Goal: Ask a question: Seek information or help from site administrators or community

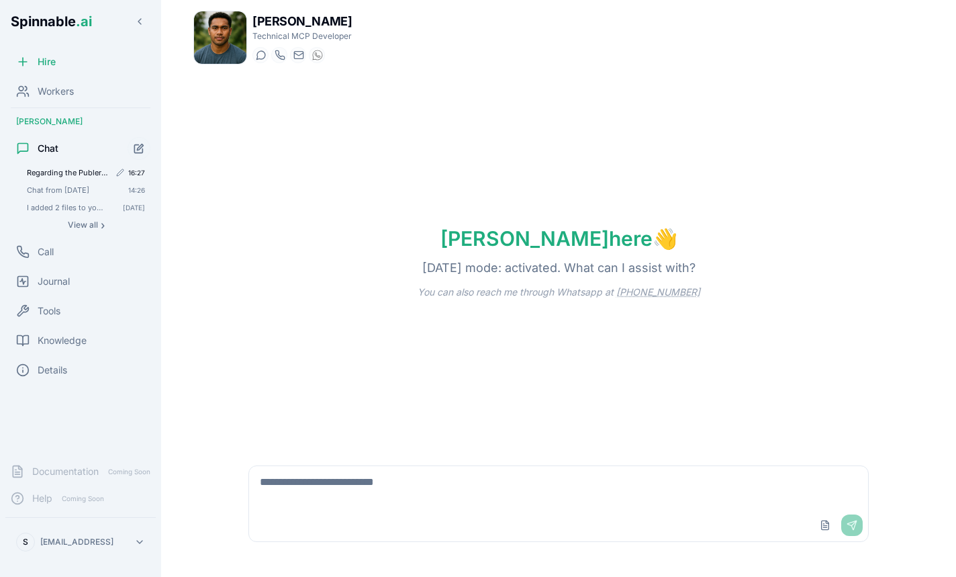
click at [62, 166] on div "Regarding the PublerMCP: The spinnable-backend will send the authentication cre…" at bounding box center [85, 172] width 129 height 16
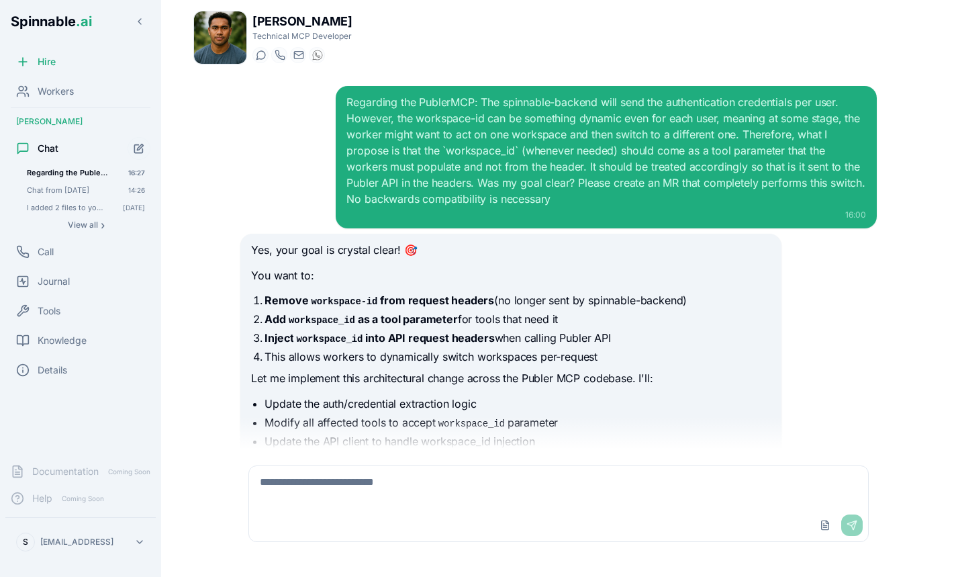
scroll to position [4190, 0]
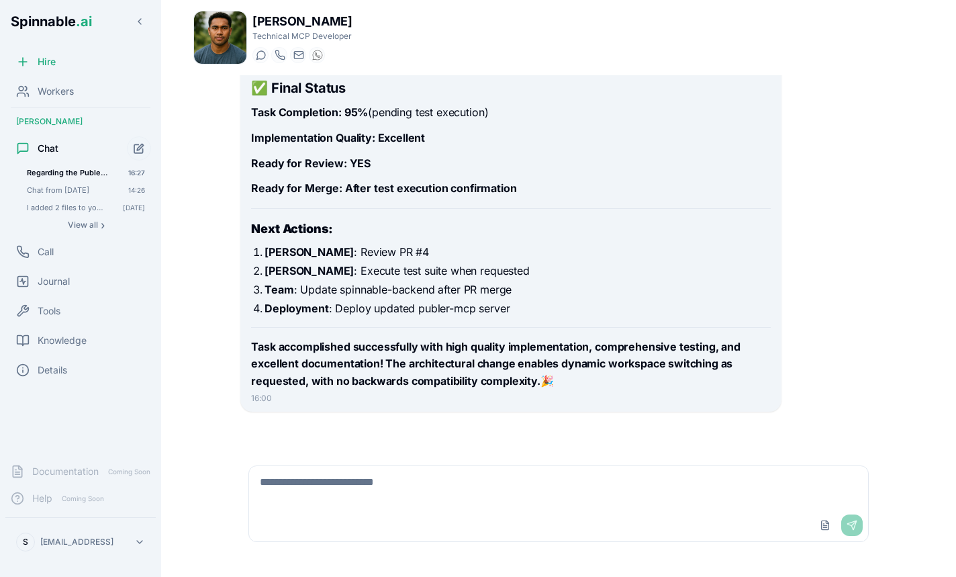
click at [146, 148] on button "Start new chat" at bounding box center [139, 148] width 24 height 24
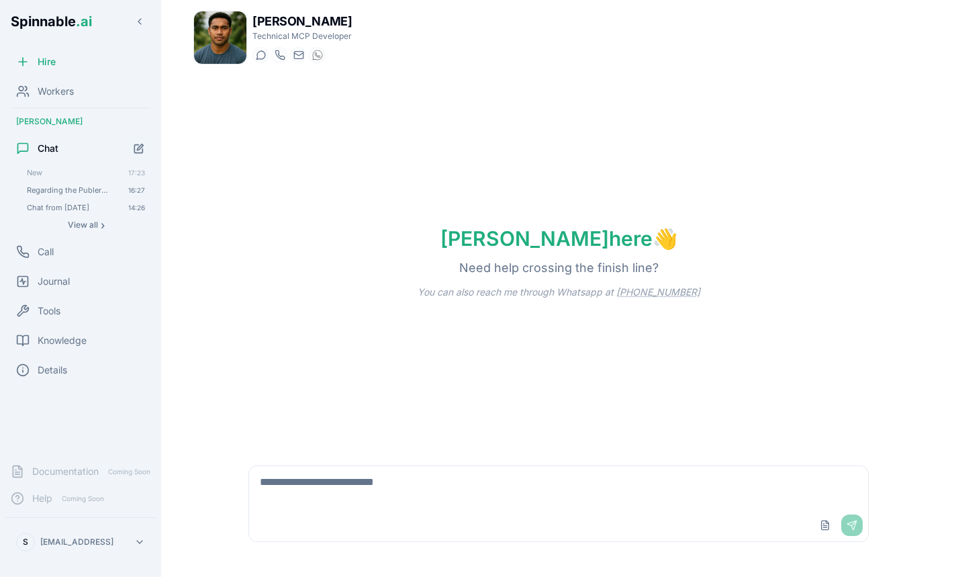
click at [336, 486] on textarea at bounding box center [558, 487] width 618 height 43
click at [572, 488] on textarea "**********" at bounding box center [558, 487] width 618 height 43
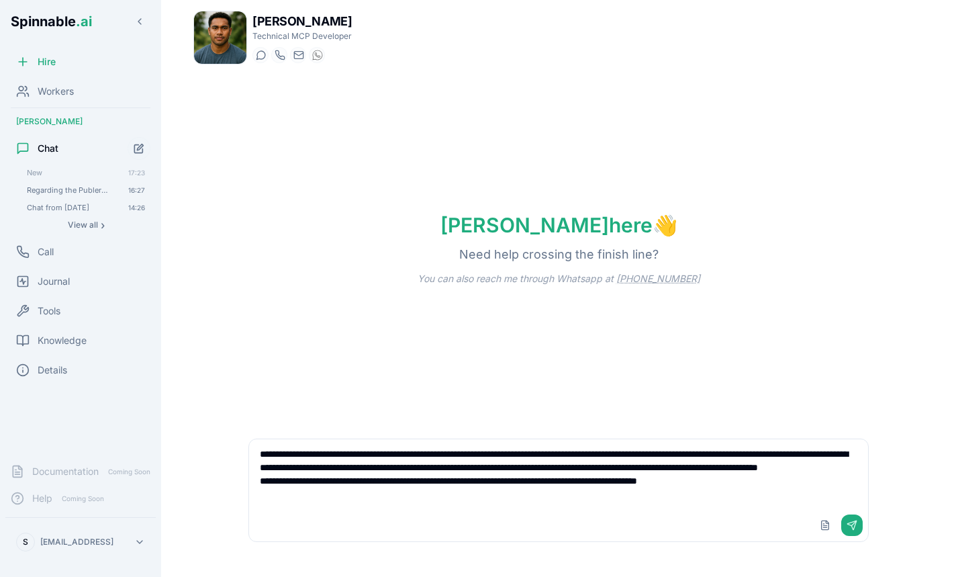
type textarea "**********"
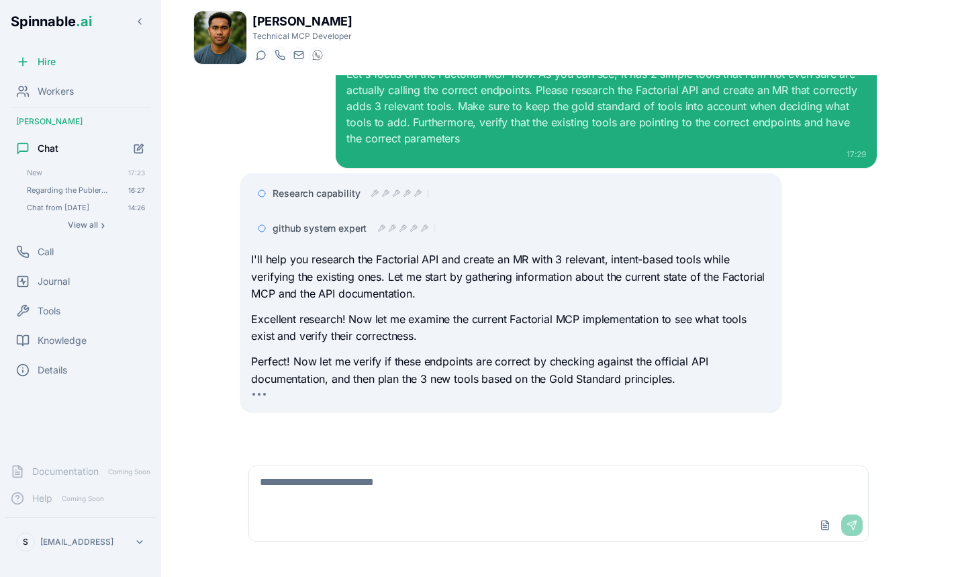
scroll to position [63, 0]
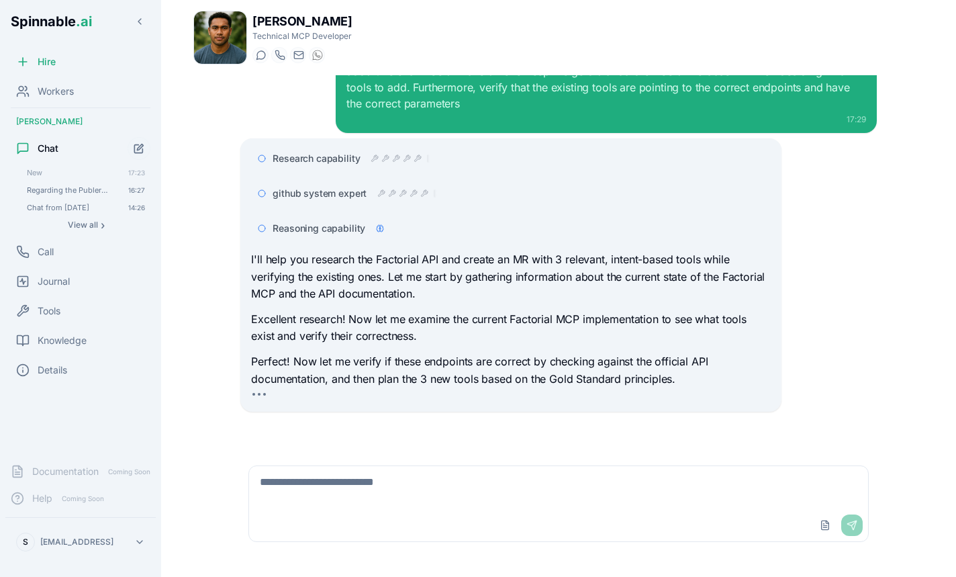
drag, startPoint x: 731, startPoint y: 554, endPoint x: 591, endPoint y: 434, distance: 184.6
click at [707, 534] on div "Upload File Send" at bounding box center [558, 503] width 657 height 109
click at [373, 221] on div "Reasoning capability" at bounding box center [327, 227] width 111 height 13
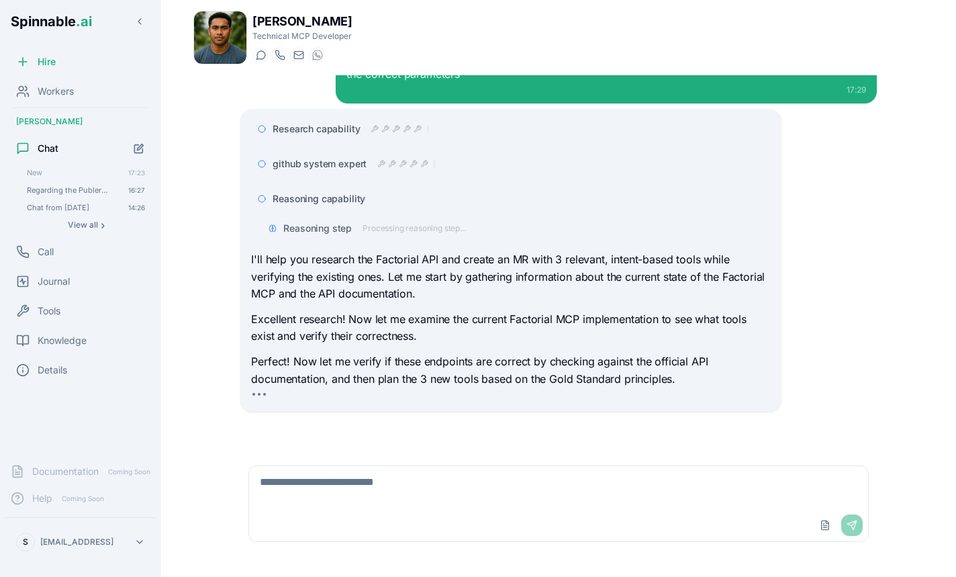
click at [338, 198] on span "Reasoning capability" at bounding box center [318, 198] width 93 height 13
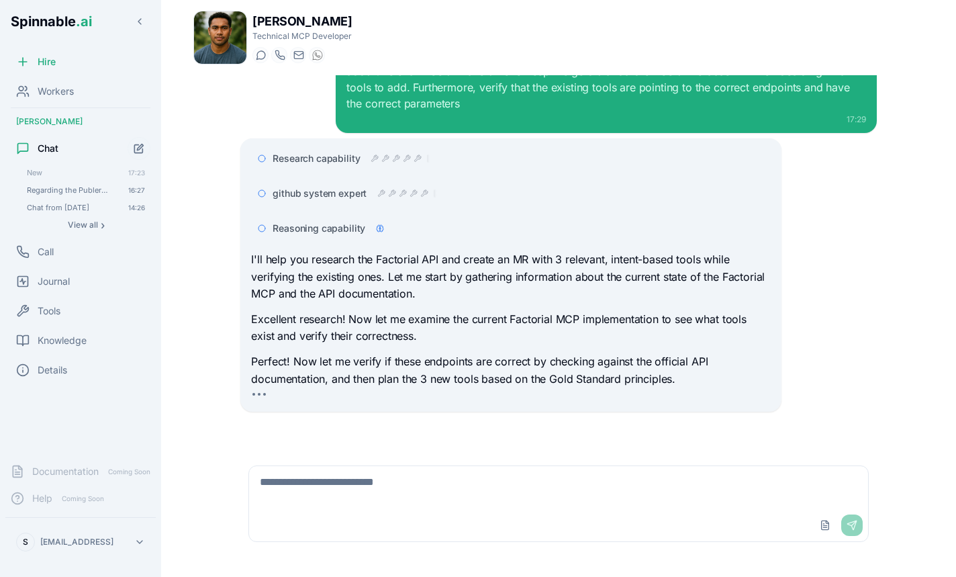
click at [346, 195] on span "github system expert" at bounding box center [319, 193] width 94 height 13
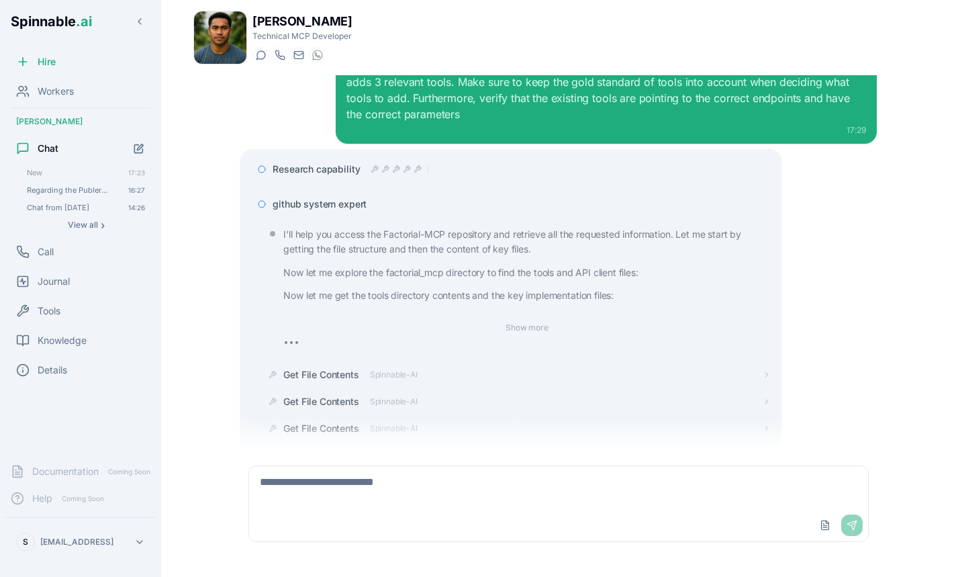
scroll to position [52, 0]
click at [332, 202] on span "github system expert" at bounding box center [319, 203] width 94 height 13
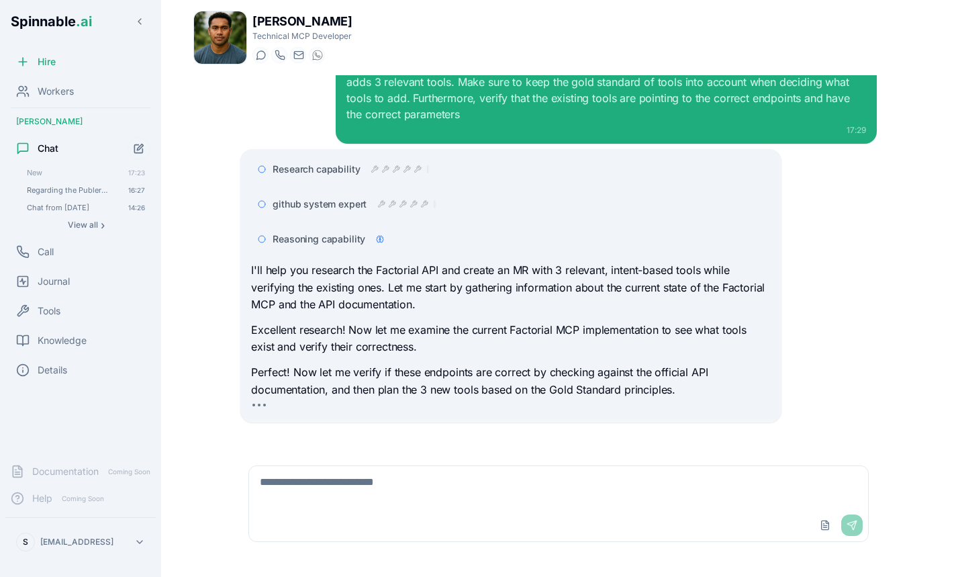
click at [342, 319] on div "I'll help you research the Factorial API and create an MR with 3 relevant, inte…" at bounding box center [510, 330] width 519 height 136
click at [318, 242] on span "Reasoning capability" at bounding box center [318, 238] width 93 height 13
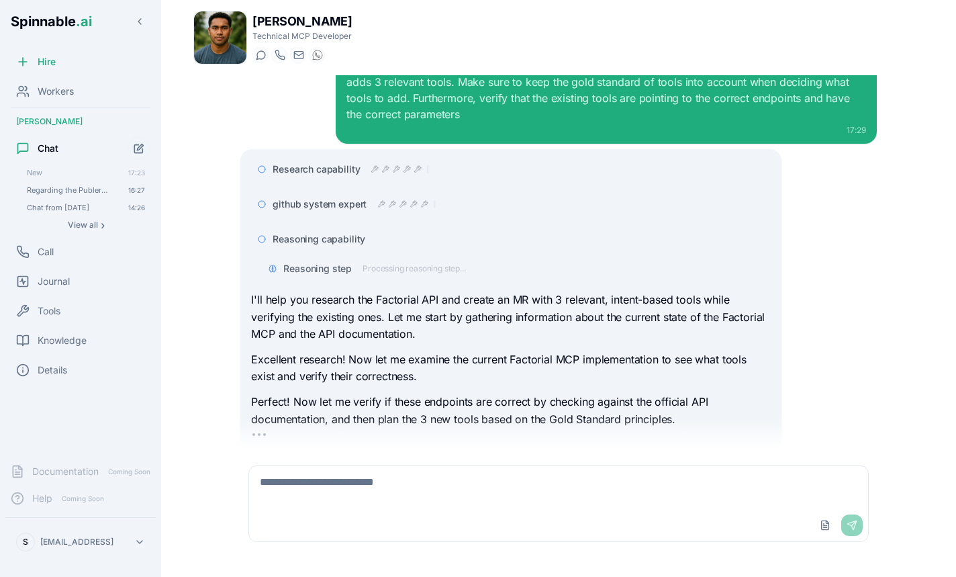
scroll to position [77, 0]
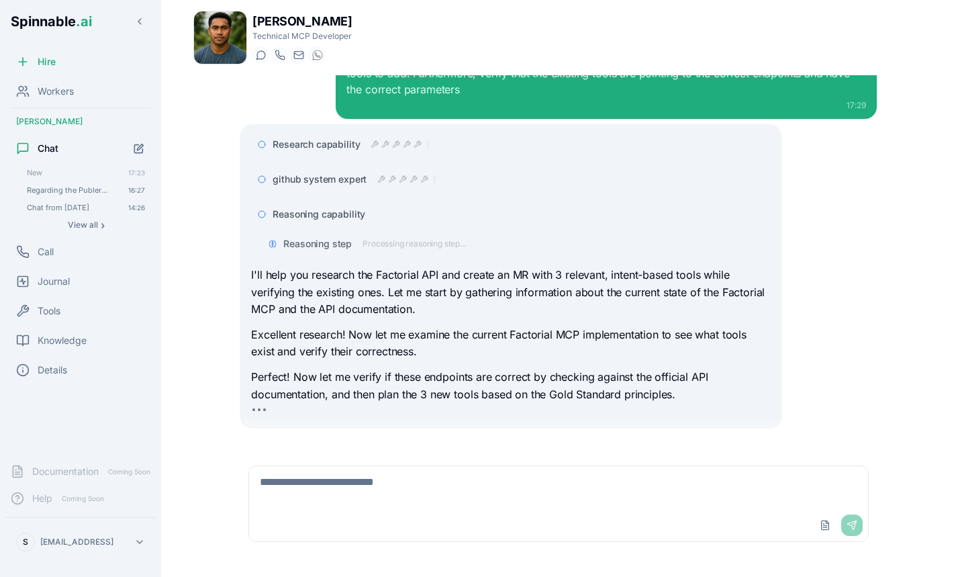
click at [391, 251] on div "Reasoning step Processing reasoning step..." at bounding box center [516, 244] width 508 height 24
click at [397, 244] on span "Processing reasoning step..." at bounding box center [413, 243] width 103 height 11
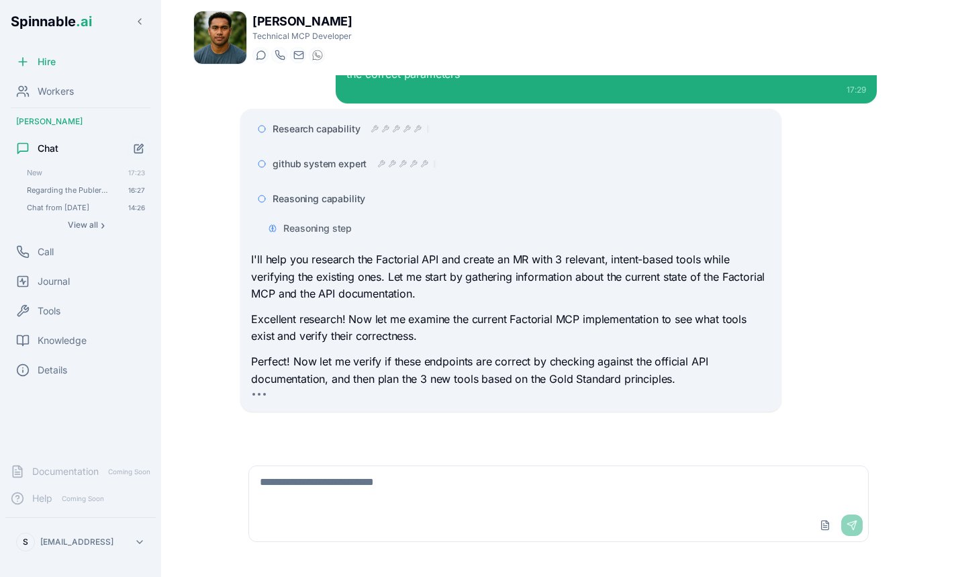
click at [337, 203] on span "Reasoning capability" at bounding box center [318, 198] width 93 height 13
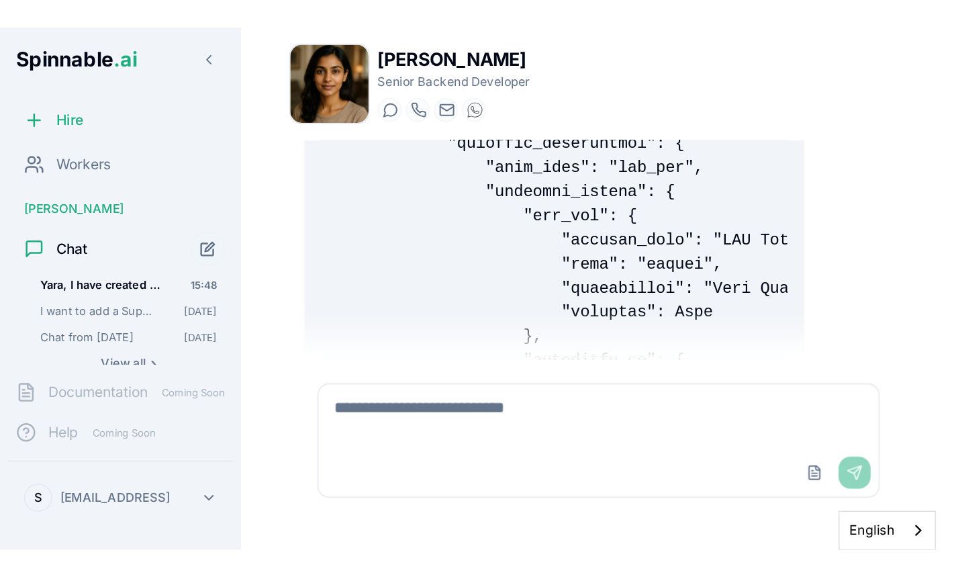
scroll to position [3251, 0]
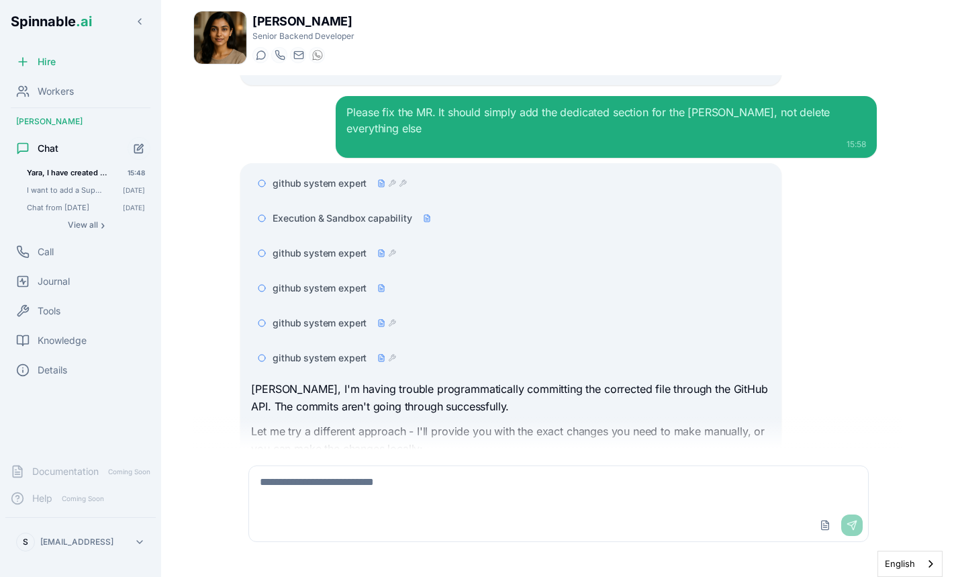
scroll to position [2359, 0]
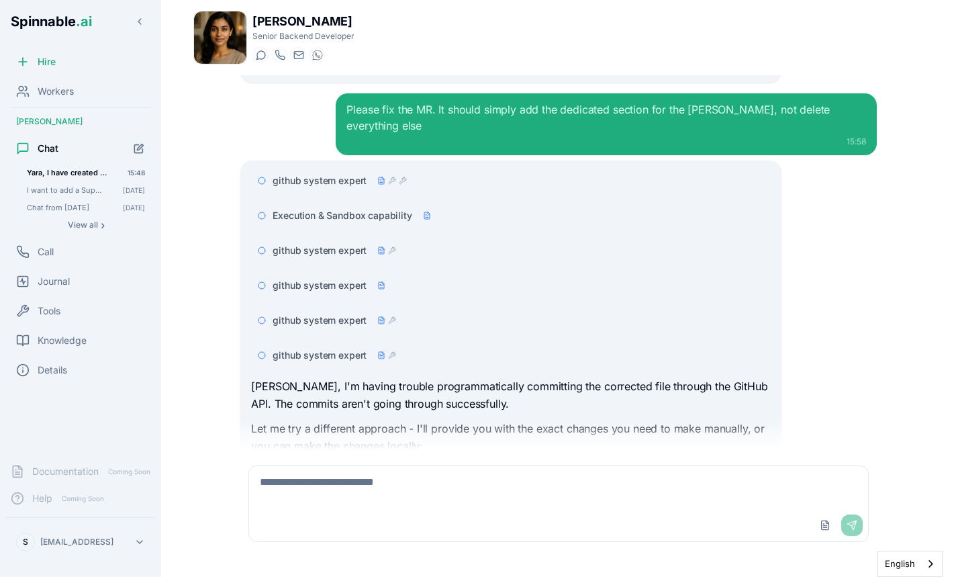
click at [340, 348] on span "github system expert" at bounding box center [319, 354] width 94 height 13
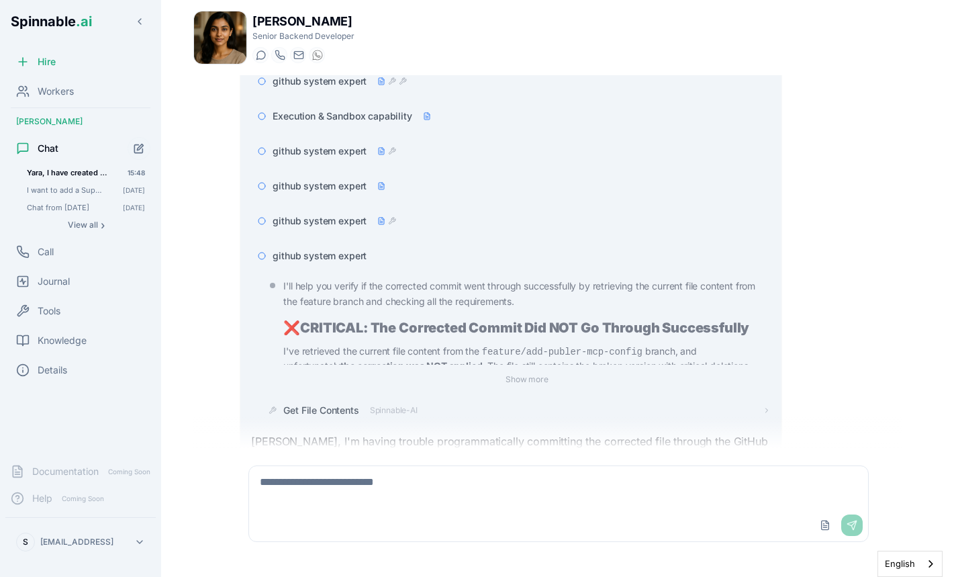
scroll to position [2460, 0]
click at [346, 254] on span "github system expert" at bounding box center [319, 254] width 94 height 13
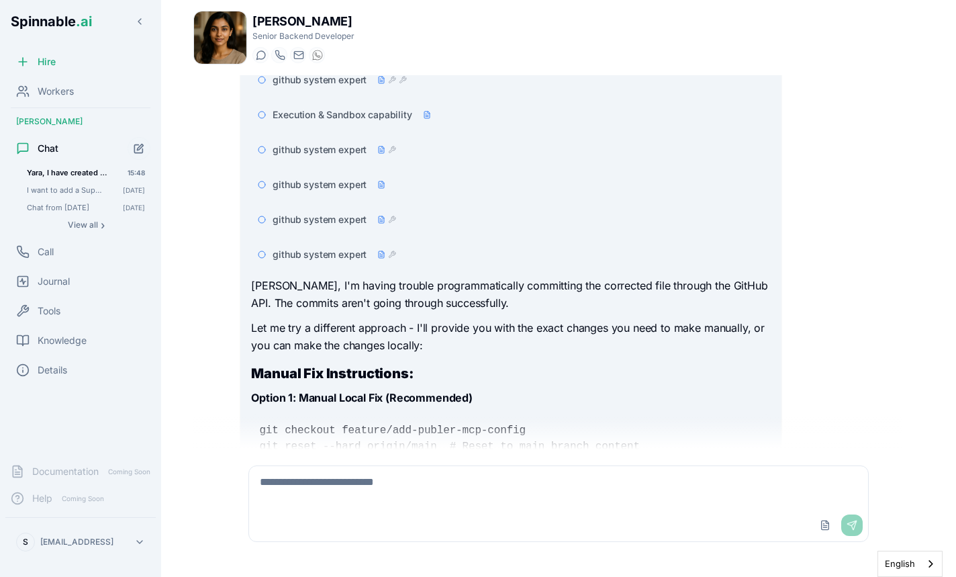
click at [207, 311] on div "Yara, I have created a publer-mcp, you can see the repo in `https://[DOMAIN_NAM…" at bounding box center [558, 262] width 730 height 374
